Goal: Ask a question

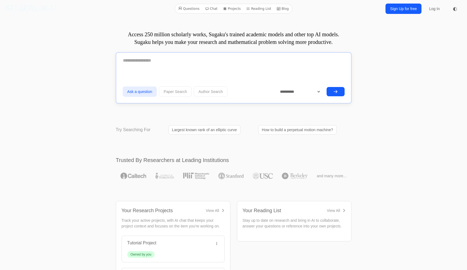
click at [190, 61] on textarea at bounding box center [234, 61] width 222 height 14
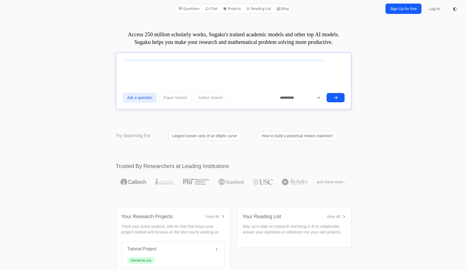
click at [333, 61] on textarea "**********" at bounding box center [234, 64] width 222 height 20
type textarea "**********"
click at [339, 97] on button "submit" at bounding box center [336, 97] width 18 height 9
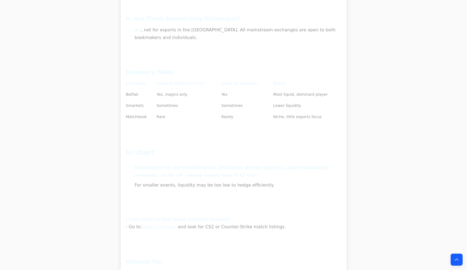
scroll to position [5410, 0]
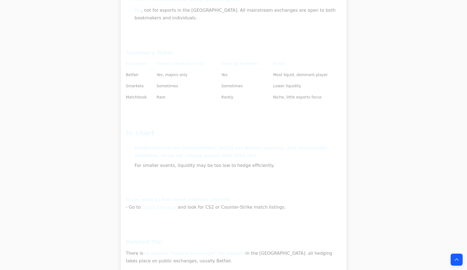
drag, startPoint x: 202, startPoint y: 152, endPoint x: 199, endPoint y: 155, distance: 3.9
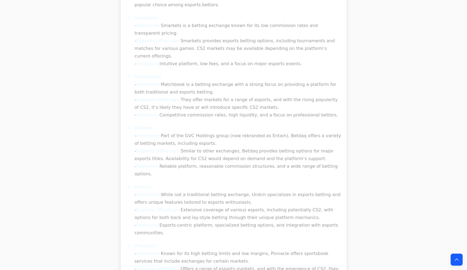
scroll to position [7156, 0]
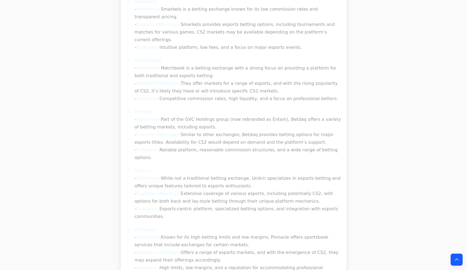
drag, startPoint x: 135, startPoint y: 97, endPoint x: 153, endPoint y: 100, distance: 18.4
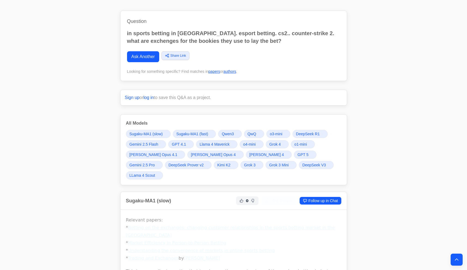
scroll to position [0, 0]
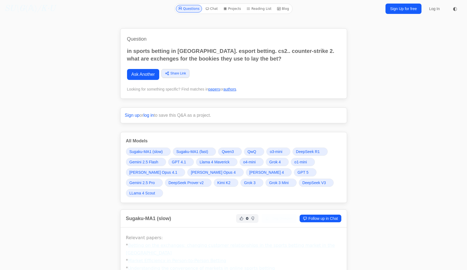
click at [436, 7] on link "Log In" at bounding box center [434, 9] width 17 height 10
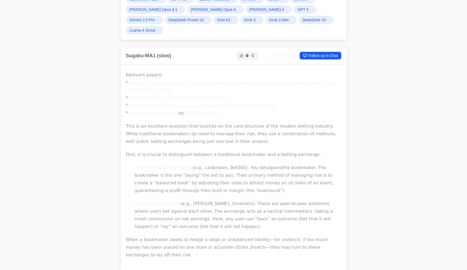
scroll to position [164, 0]
click at [312, 51] on link "Follow up in Chat" at bounding box center [320, 55] width 41 height 8
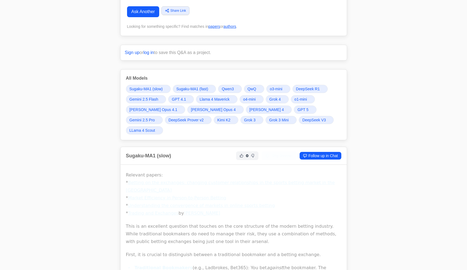
scroll to position [0, 0]
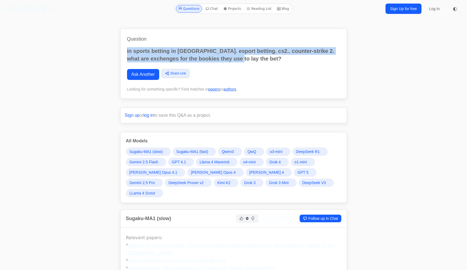
drag, startPoint x: 217, startPoint y: 59, endPoint x: 121, endPoint y: 53, distance: 96.5
click at [121, 53] on div "Question in sports betting in [GEOGRAPHIC_DATA]. esport betting. cs2.. counter-…" at bounding box center [233, 63] width 227 height 70
copy p "in sports betting in [GEOGRAPHIC_DATA]. esport betting. cs2.. counter-strike 2.…"
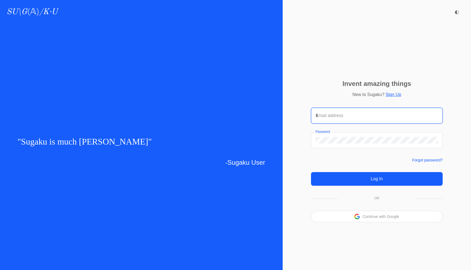
click at [367, 118] on input "Email address" at bounding box center [377, 115] width 122 height 7
click at [366, 118] on input "Email address" at bounding box center [377, 115] width 122 height 7
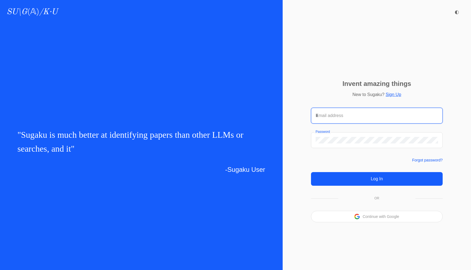
click at [349, 118] on input "Email address" at bounding box center [377, 115] width 122 height 7
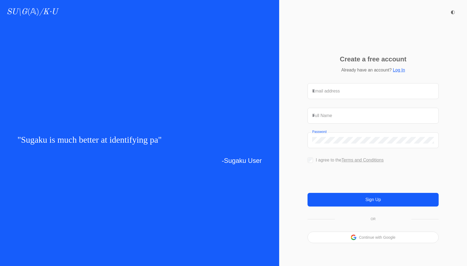
click at [333, 87] on div "Email address" at bounding box center [373, 90] width 131 height 15
click at [333, 88] on input "Email address" at bounding box center [373, 91] width 122 height 7
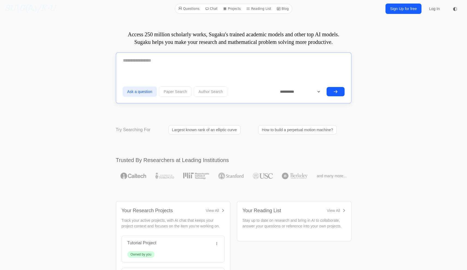
click at [211, 57] on textarea at bounding box center [234, 61] width 222 height 14
paste textarea "**********"
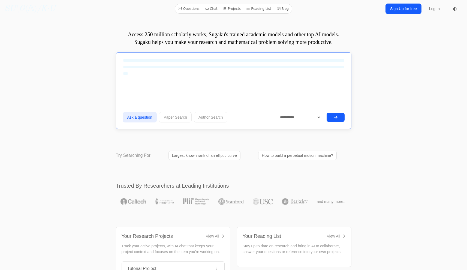
click at [215, 75] on textarea "**********" at bounding box center [234, 73] width 222 height 39
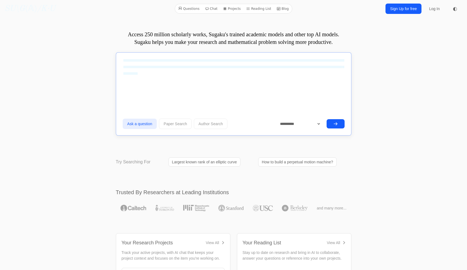
type textarea "**********"
click at [332, 122] on button "submit" at bounding box center [336, 123] width 18 height 9
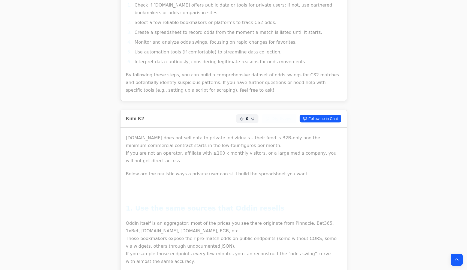
scroll to position [3069, 0]
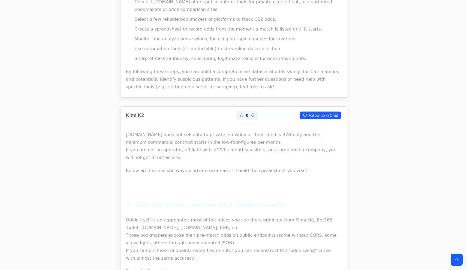
drag, startPoint x: 197, startPoint y: 210, endPoint x: 243, endPoint y: 212, distance: 46.5
